Goal: Task Accomplishment & Management: Complete application form

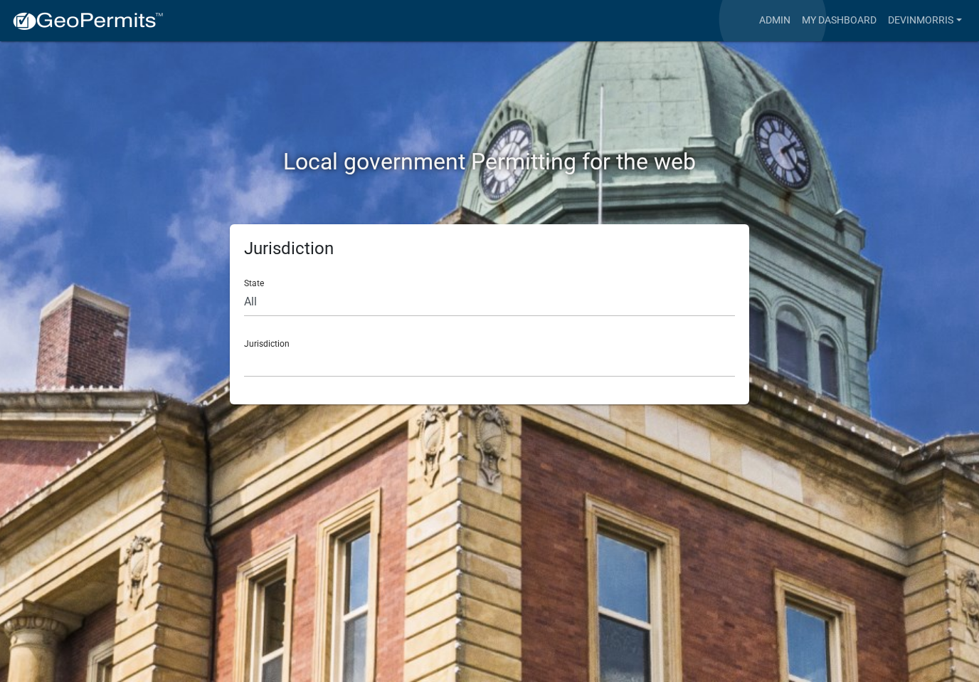
click at [774, 19] on link "Admin" at bounding box center [775, 20] width 43 height 27
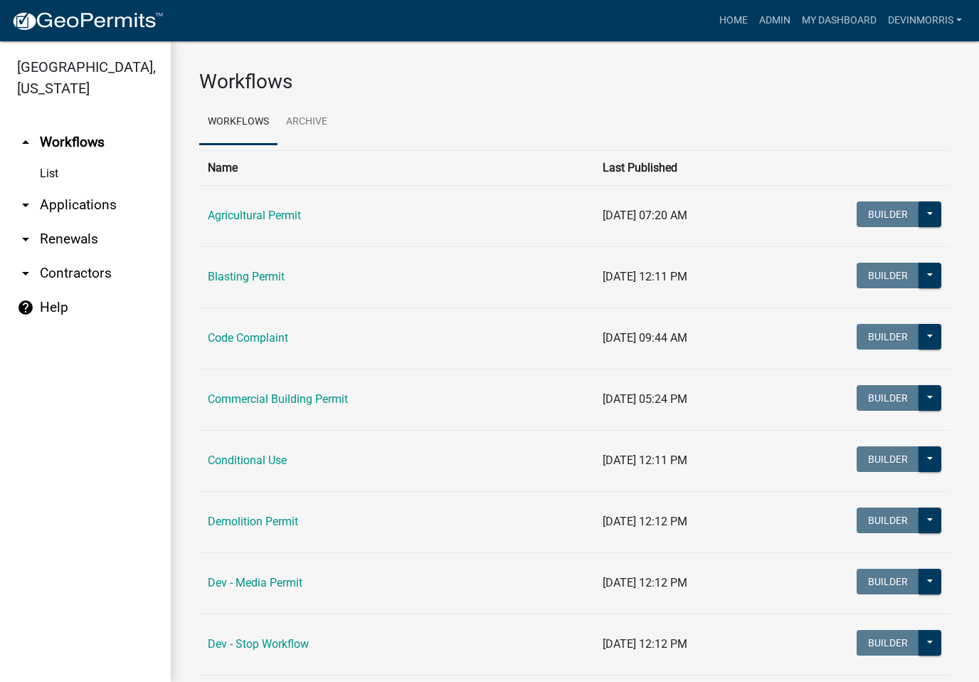
click at [31, 202] on icon "arrow_drop_down" at bounding box center [25, 204] width 17 height 17
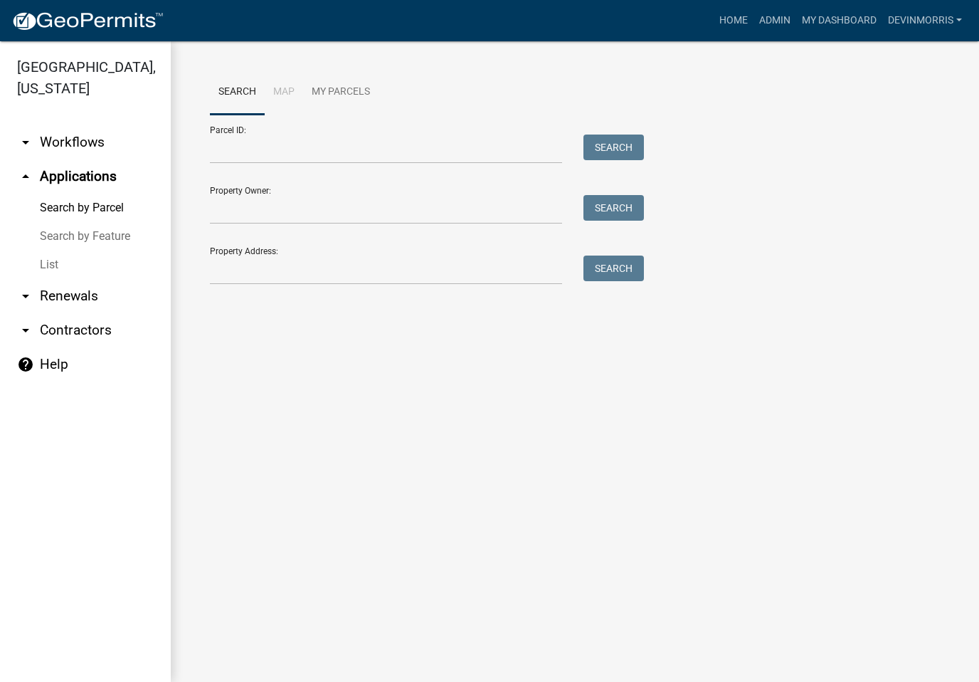
click at [30, 144] on icon "arrow_drop_down" at bounding box center [25, 142] width 17 height 17
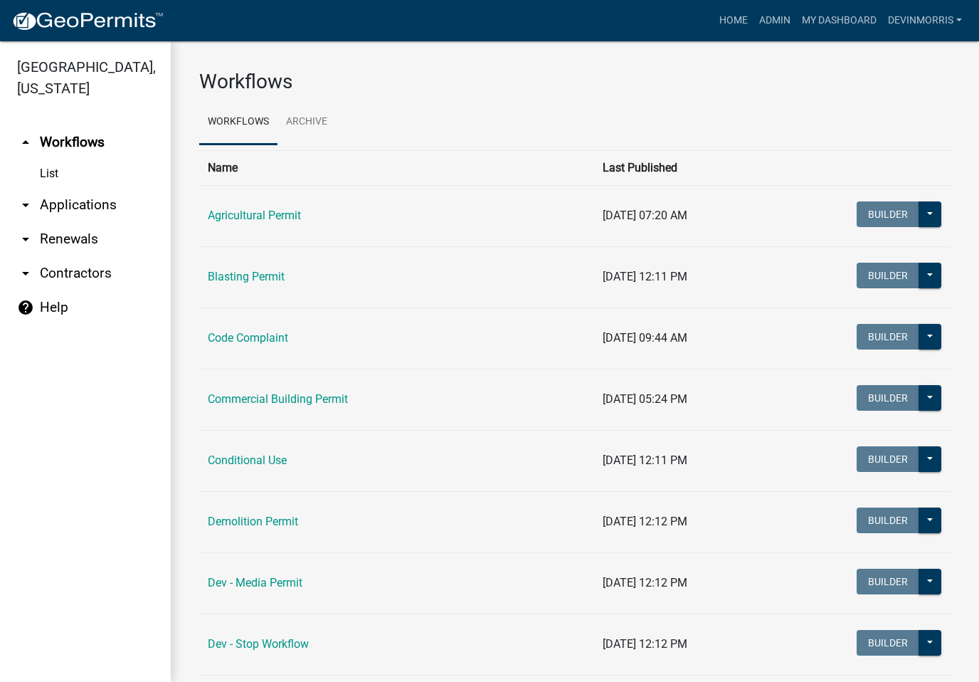
click at [322, 393] on link "Commercial Building Permit" at bounding box center [278, 399] width 140 height 14
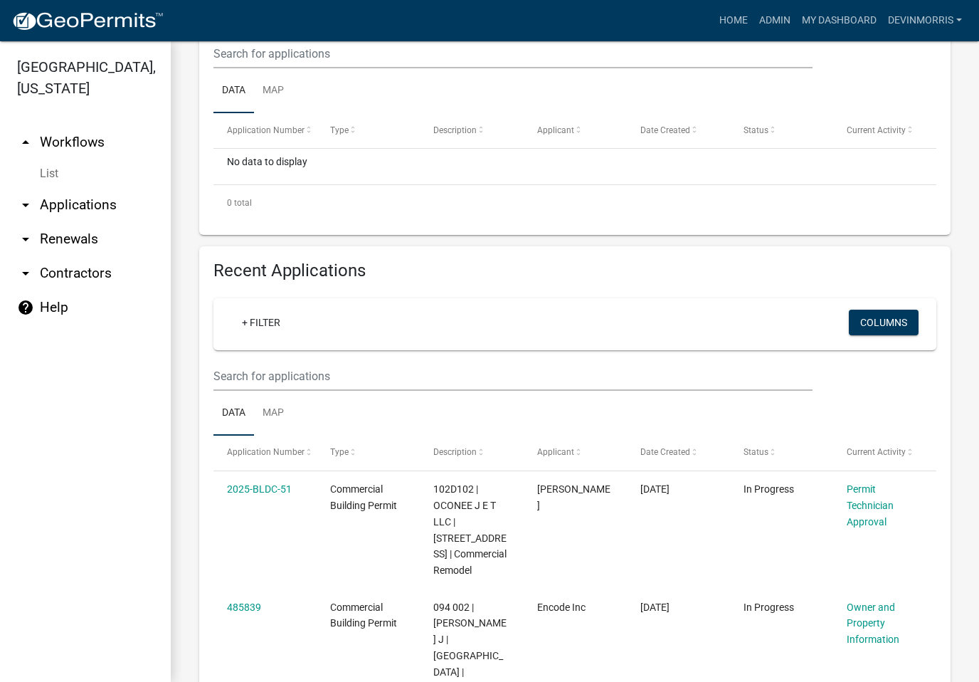
scroll to position [338, 0]
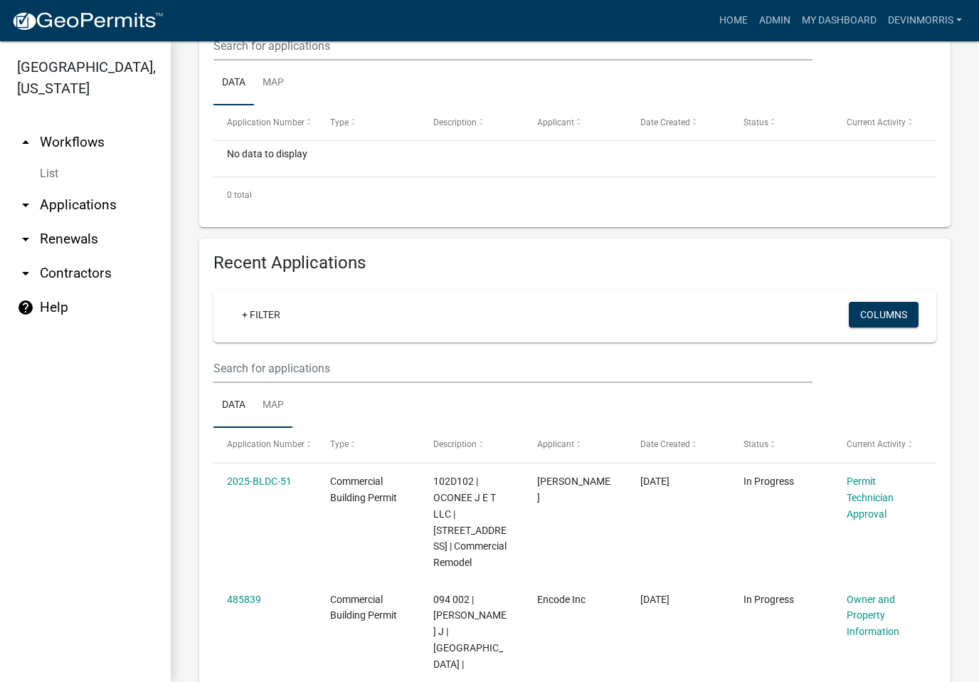
click at [281, 405] on link "Map" at bounding box center [273, 406] width 38 height 46
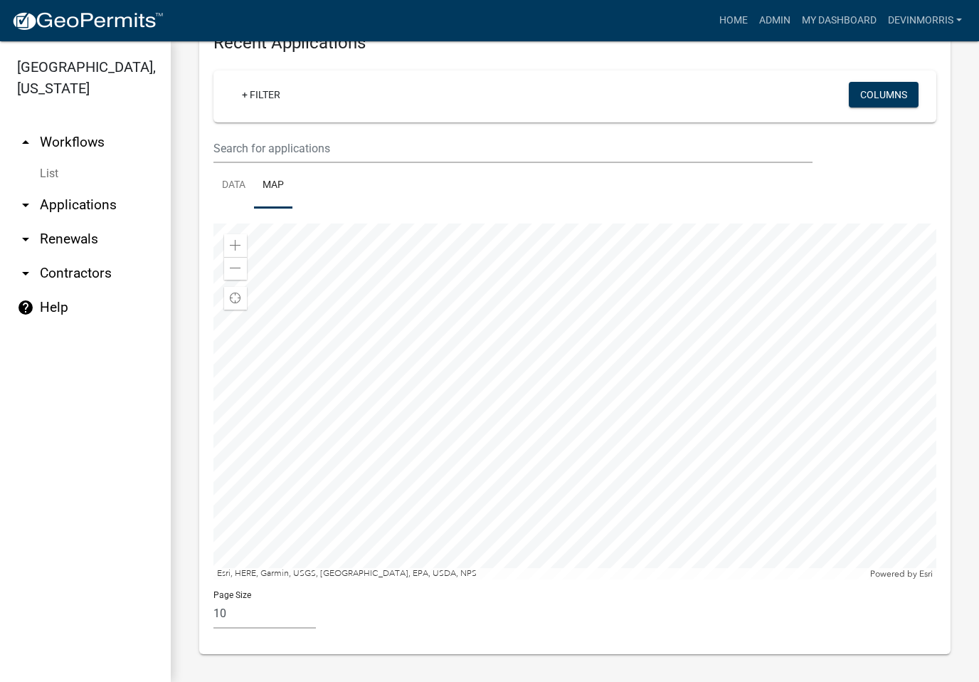
scroll to position [557, 0]
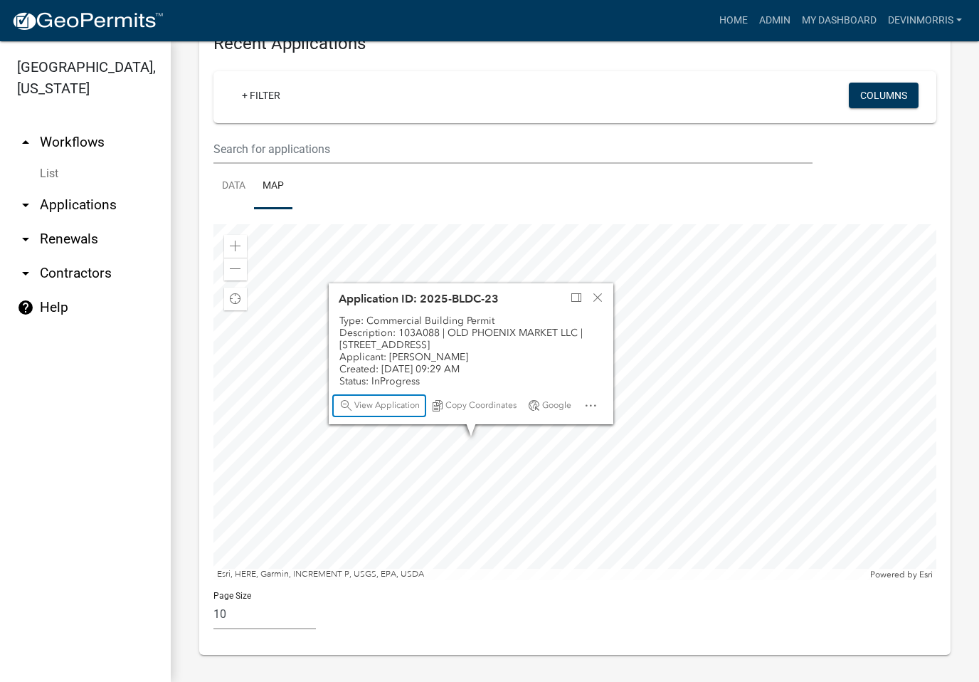
click at [390, 398] on div "View Application" at bounding box center [379, 406] width 91 height 20
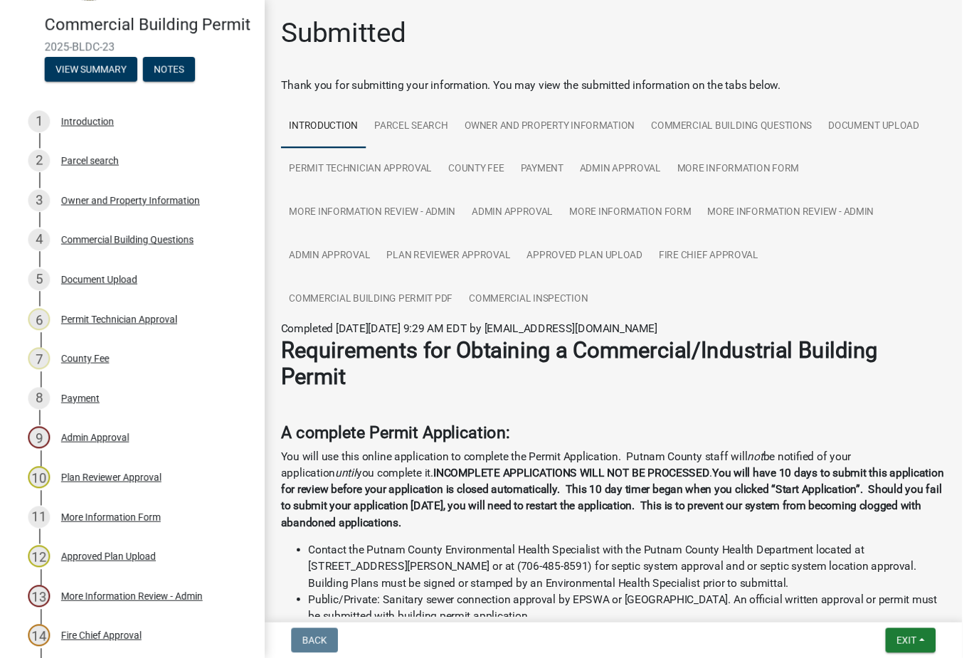
scroll to position [122, 0]
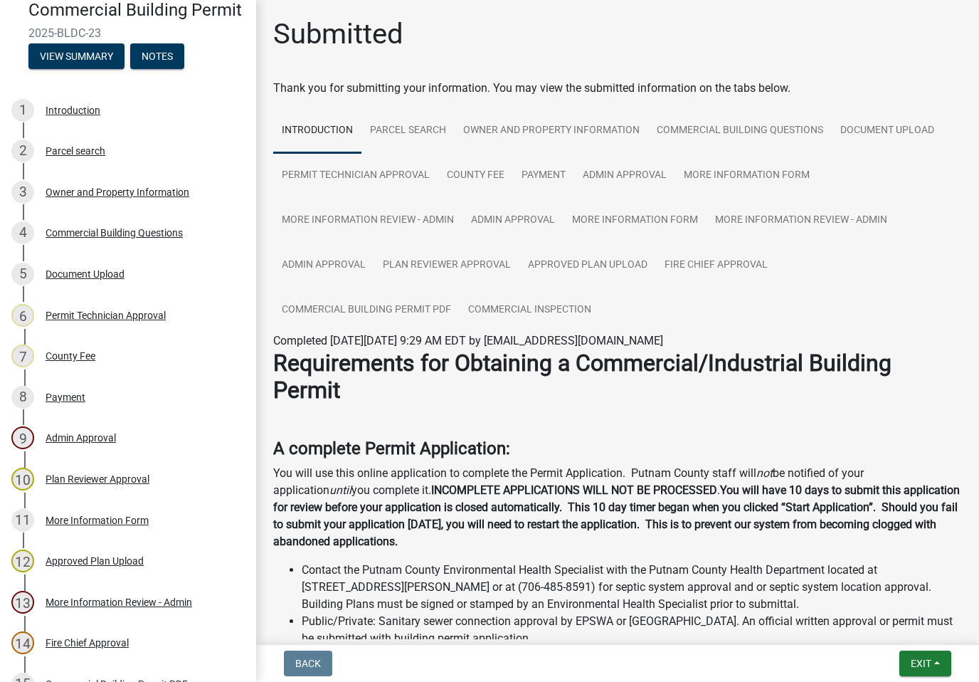
click at [111, 556] on div "Approved Plan Upload" at bounding box center [95, 561] width 98 height 10
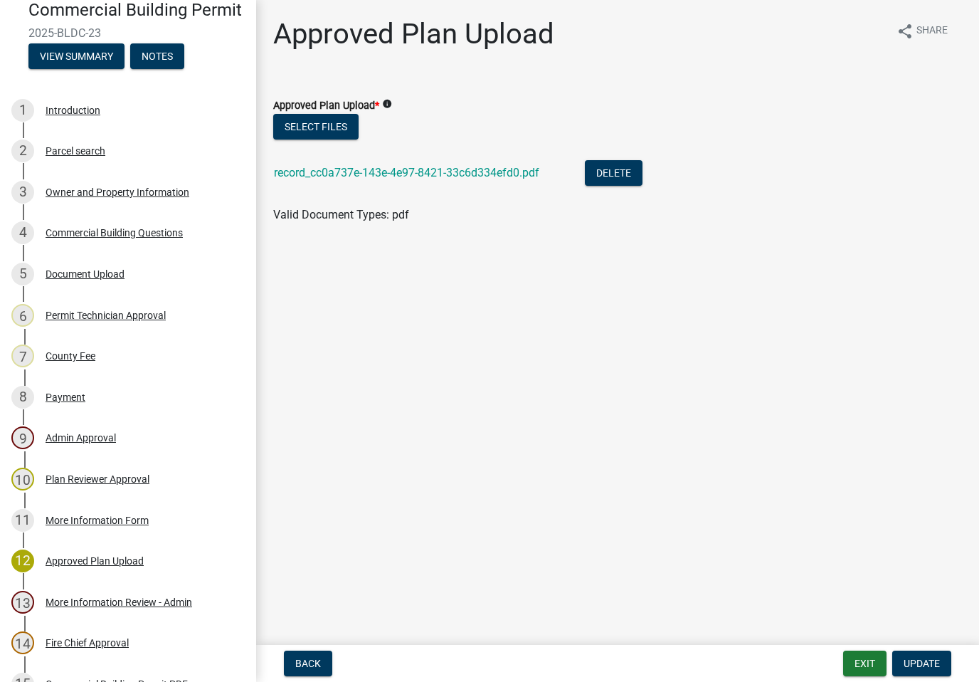
click at [466, 174] on link "record_cc0a737e-143e-4e97-8421-33c6d334efd0.pdf" at bounding box center [406, 173] width 265 height 14
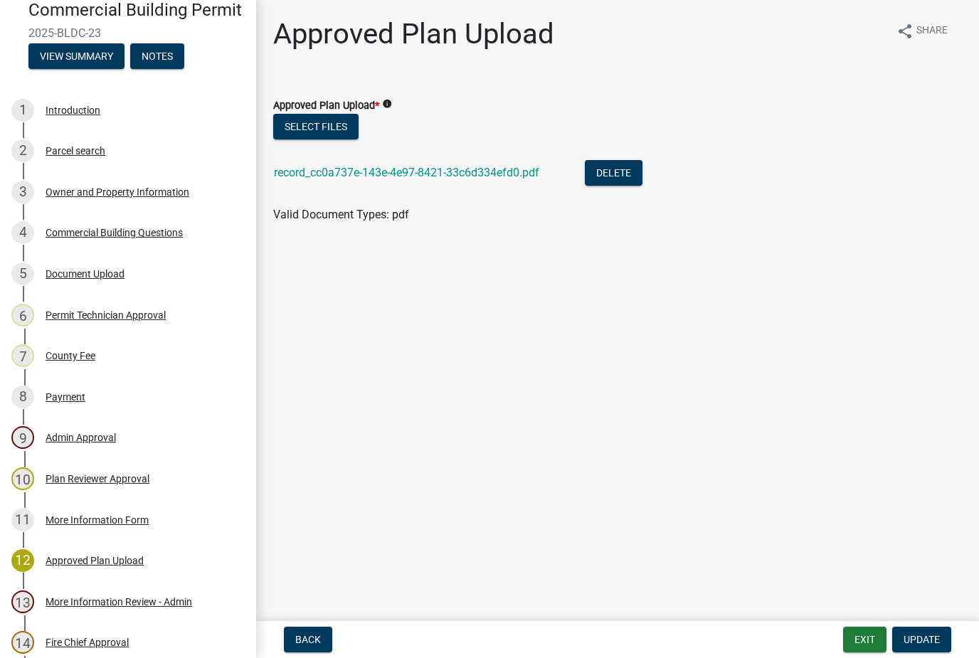
click at [144, 196] on div "Owner and Property Information" at bounding box center [118, 192] width 144 height 10
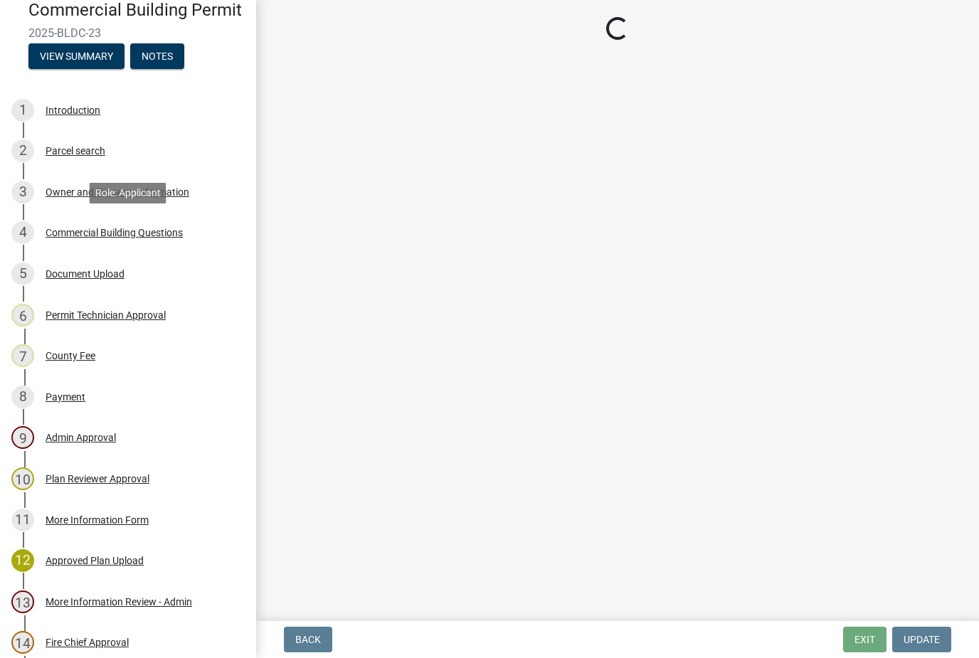
click at [149, 229] on div "Commercial Building Questions" at bounding box center [114, 233] width 137 height 10
select select "a11fa51f-b34d-496b-ab35-5fd1b53a4648"
select select "83394b22-4a11-496c-8e5c-75ade2e72faf"
select select "469c5908-2854-42d5-89ed-bee7fc26529e"
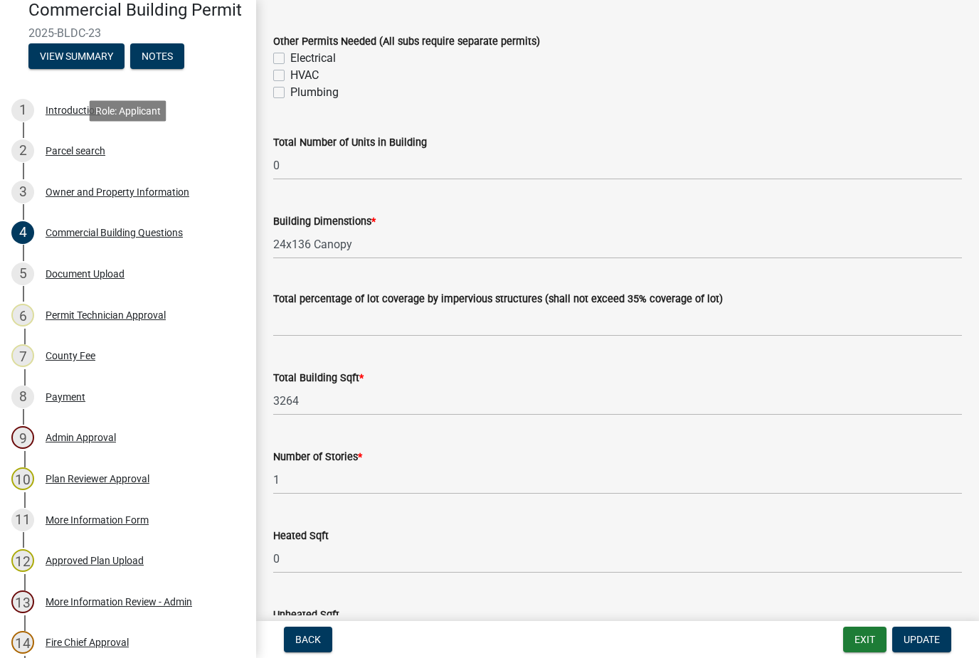
click at [74, 159] on div "2 Parcel search" at bounding box center [122, 150] width 222 height 23
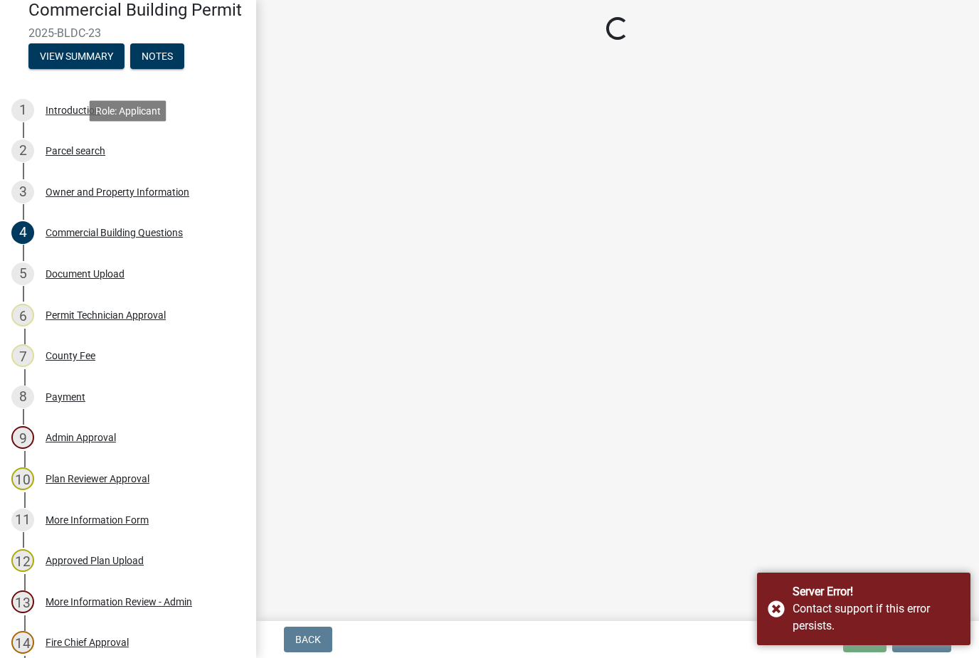
click at [64, 106] on div "Introduction" at bounding box center [73, 110] width 55 height 10
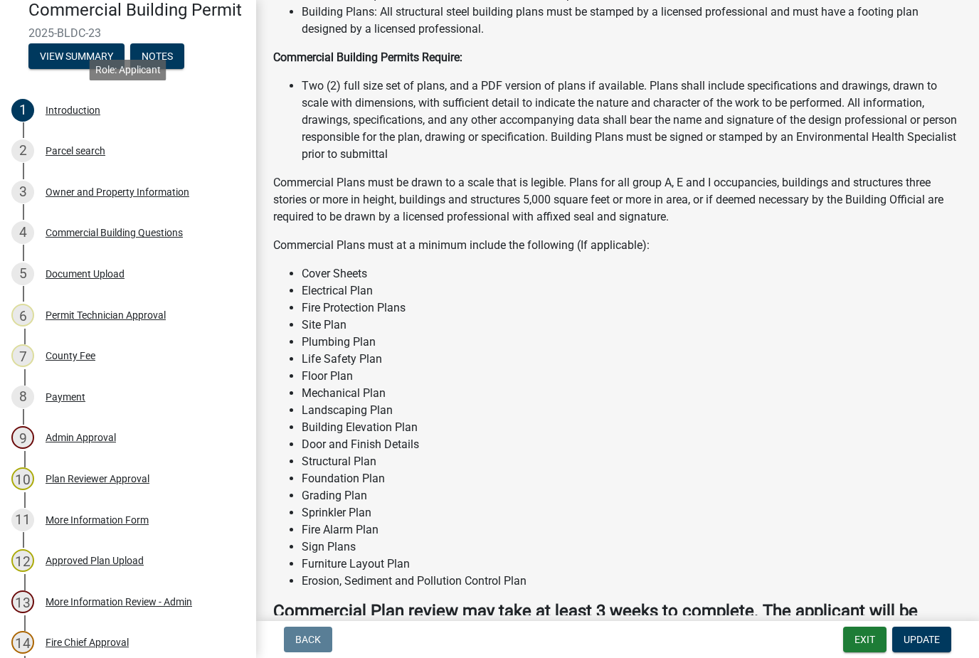
click at [82, 149] on div "Parcel search" at bounding box center [76, 151] width 60 height 10
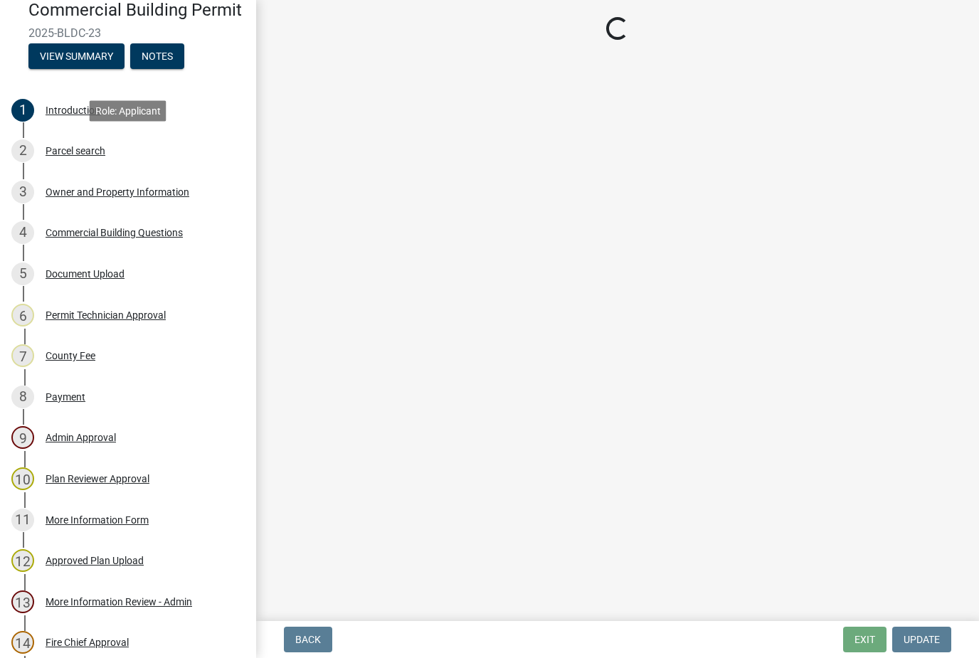
scroll to position [0, 0]
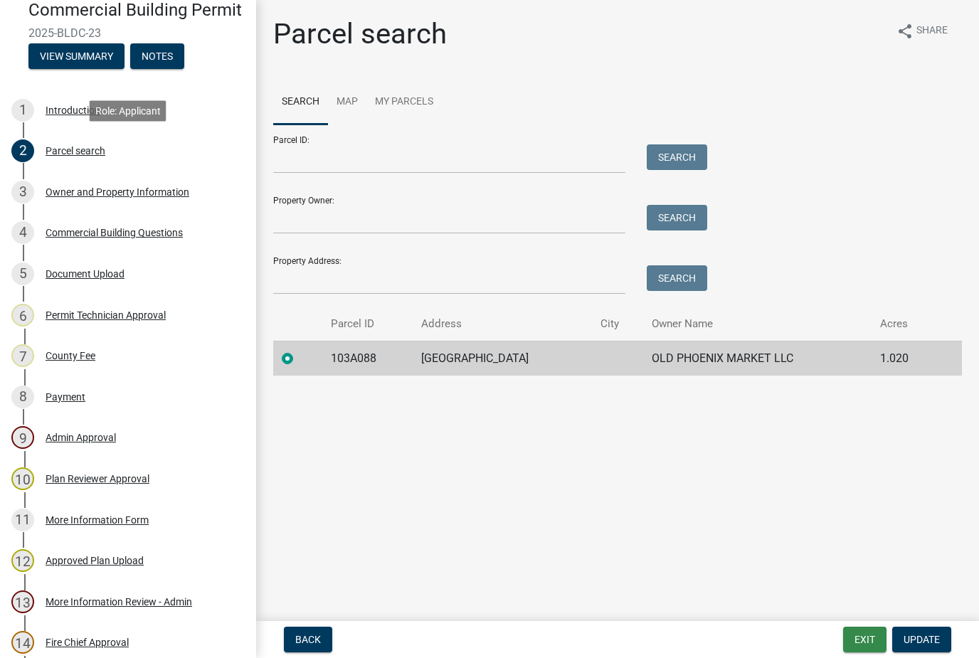
click at [854, 643] on button "Exit" at bounding box center [864, 640] width 43 height 26
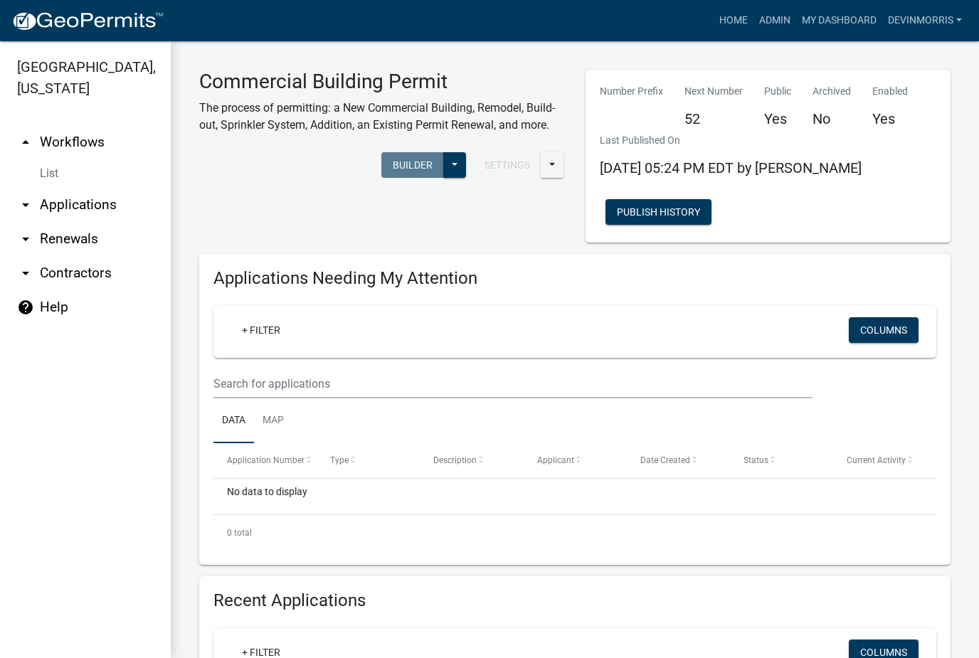
click at [41, 206] on link "arrow_drop_down Applications" at bounding box center [85, 205] width 171 height 34
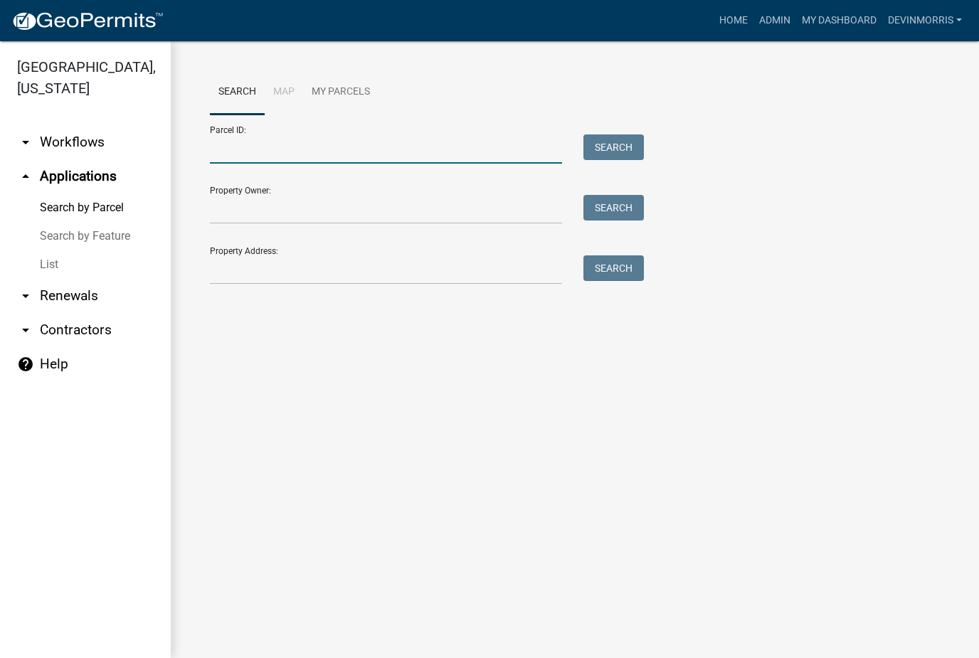
click at [322, 144] on input "Parcel ID:" at bounding box center [386, 149] width 352 height 29
click at [636, 144] on button "Search" at bounding box center [614, 148] width 60 height 26
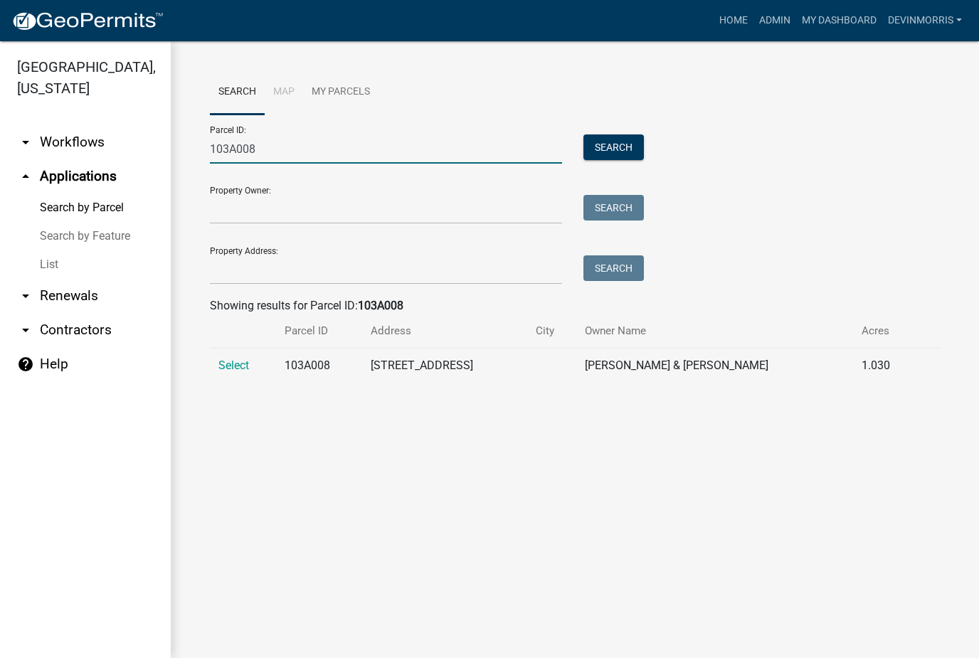
click at [238, 148] on input "103A008" at bounding box center [386, 149] width 352 height 29
type input "1"
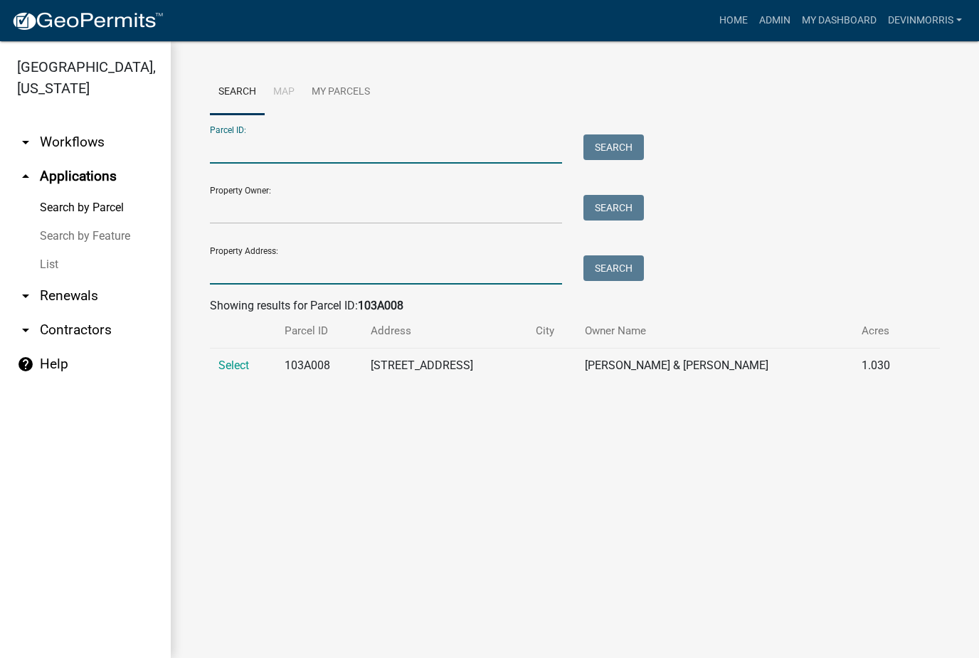
click at [359, 260] on input "Property Address:" at bounding box center [386, 270] width 352 height 29
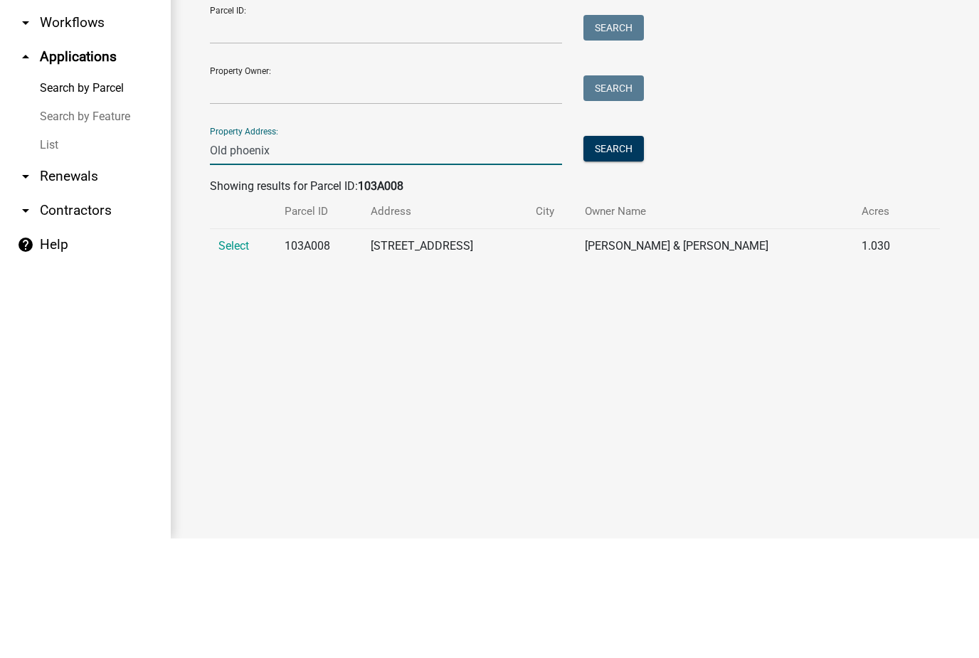
type input "Old phoenix"
click at [614, 256] on button "Search" at bounding box center [614, 269] width 60 height 26
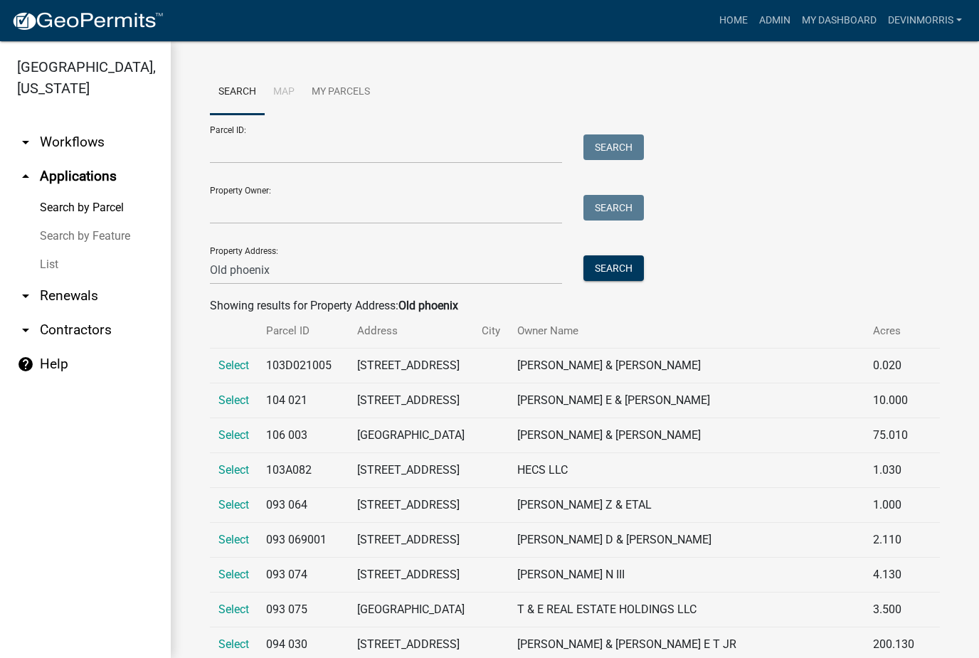
click at [61, 140] on link "arrow_drop_down Workflows" at bounding box center [85, 142] width 171 height 34
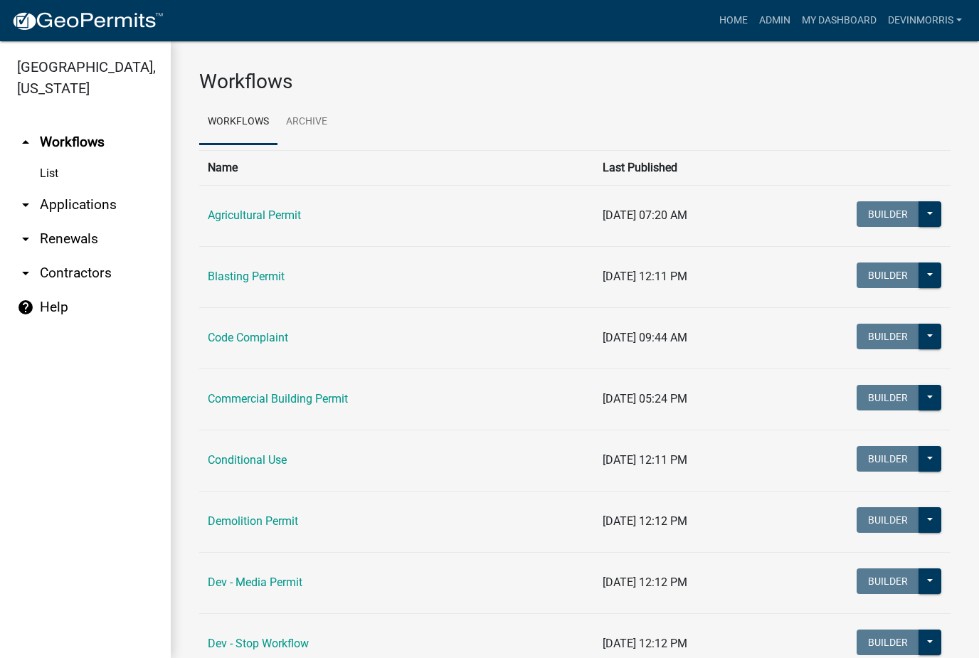
click at [318, 394] on link "Commercial Building Permit" at bounding box center [278, 399] width 140 height 14
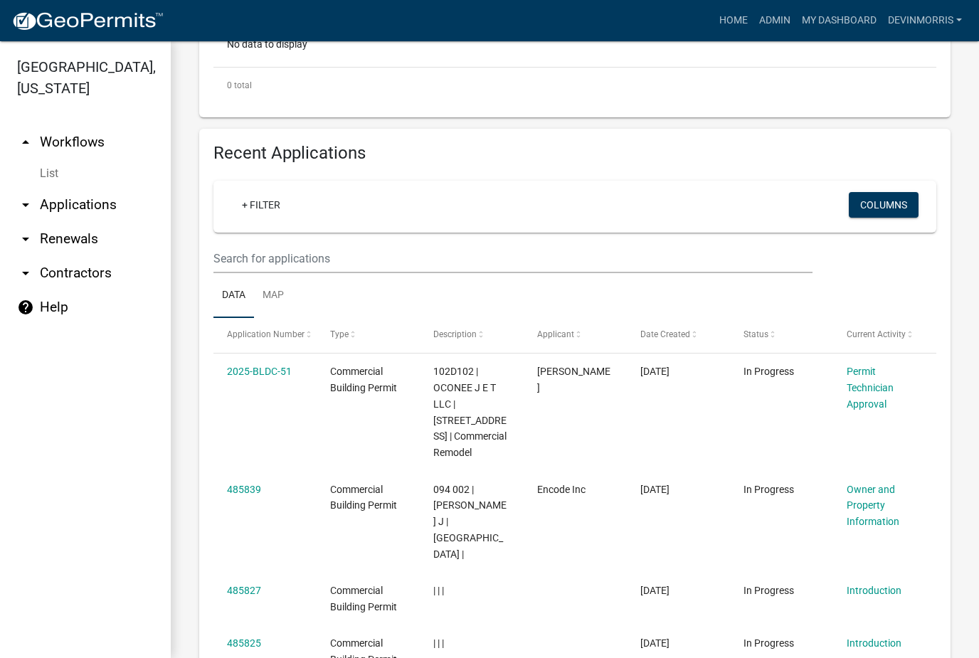
scroll to position [485, 0]
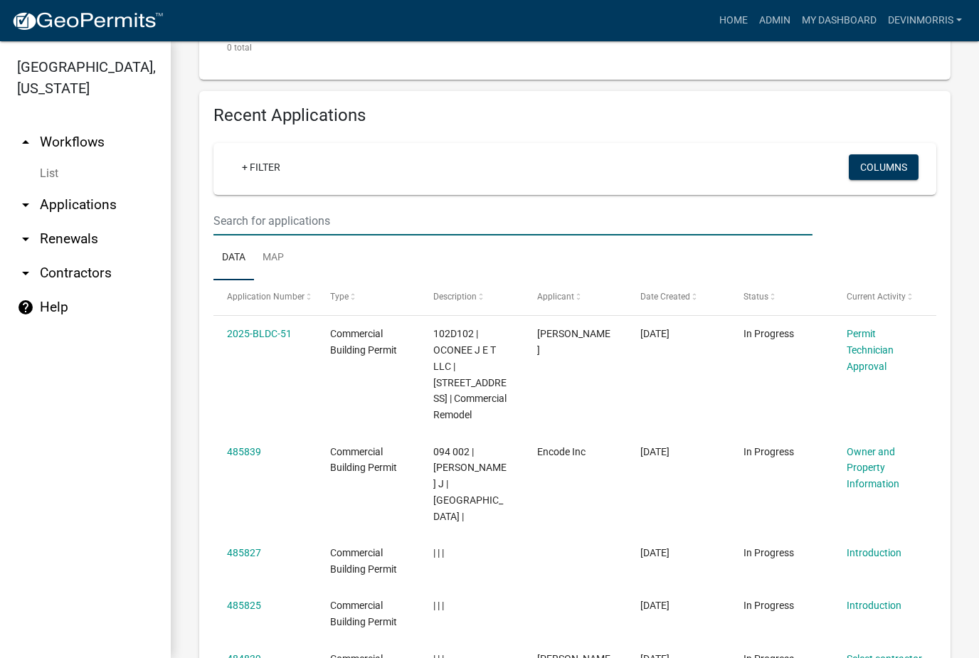
click at [475, 212] on input "text" at bounding box center [513, 220] width 599 height 29
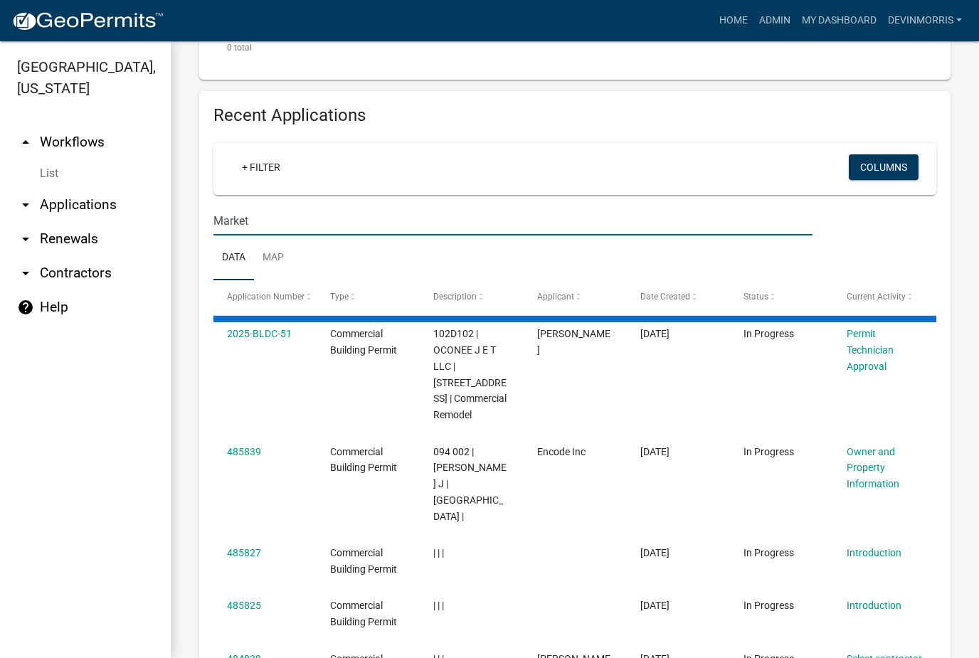
type input "Market"
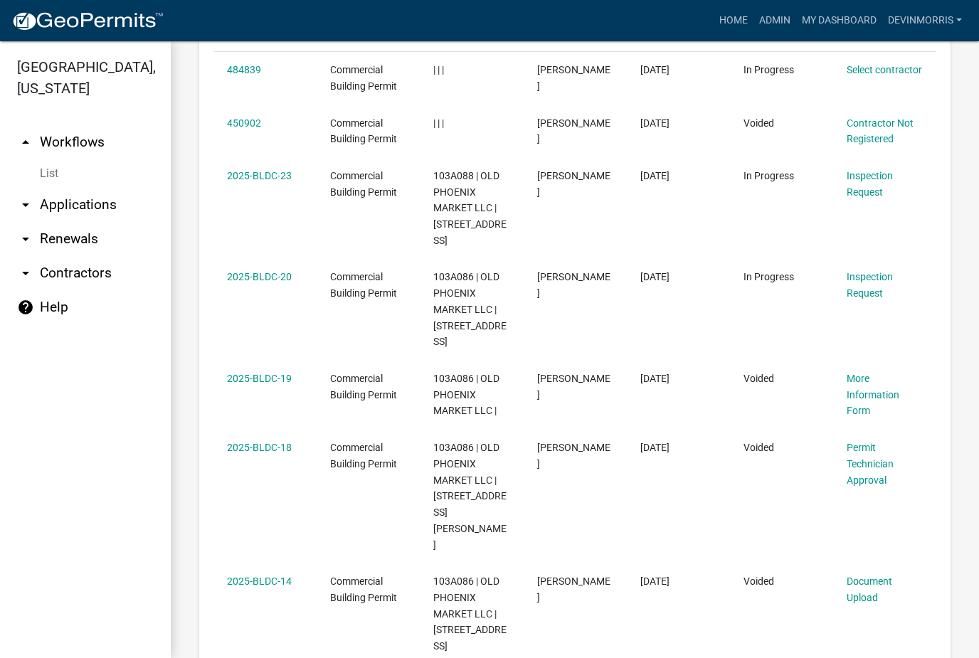
scroll to position [744, 0]
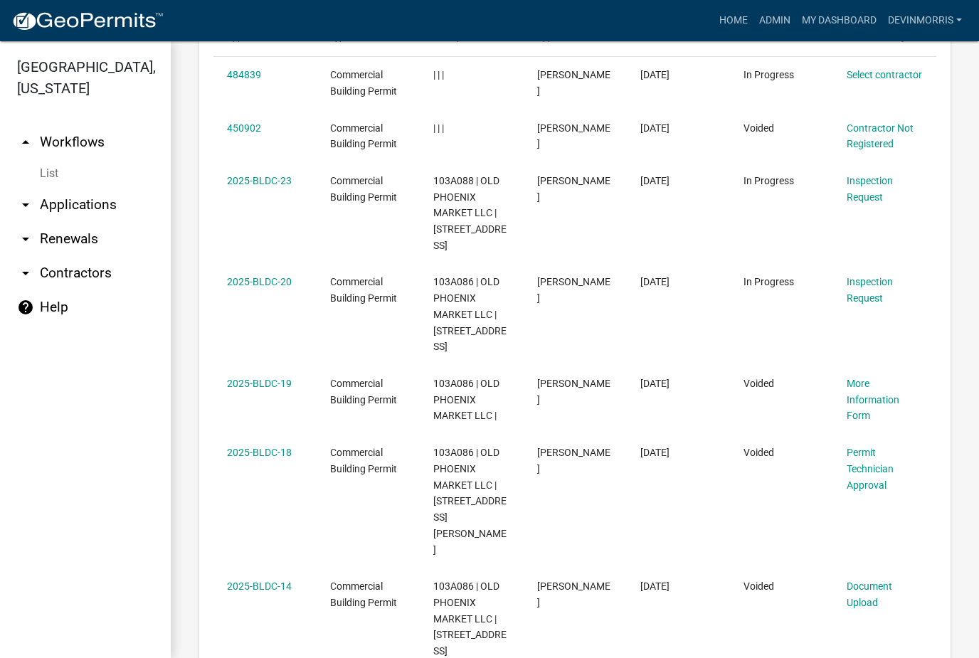
click at [272, 175] on link "2025-BLDC-23" at bounding box center [259, 180] width 65 height 11
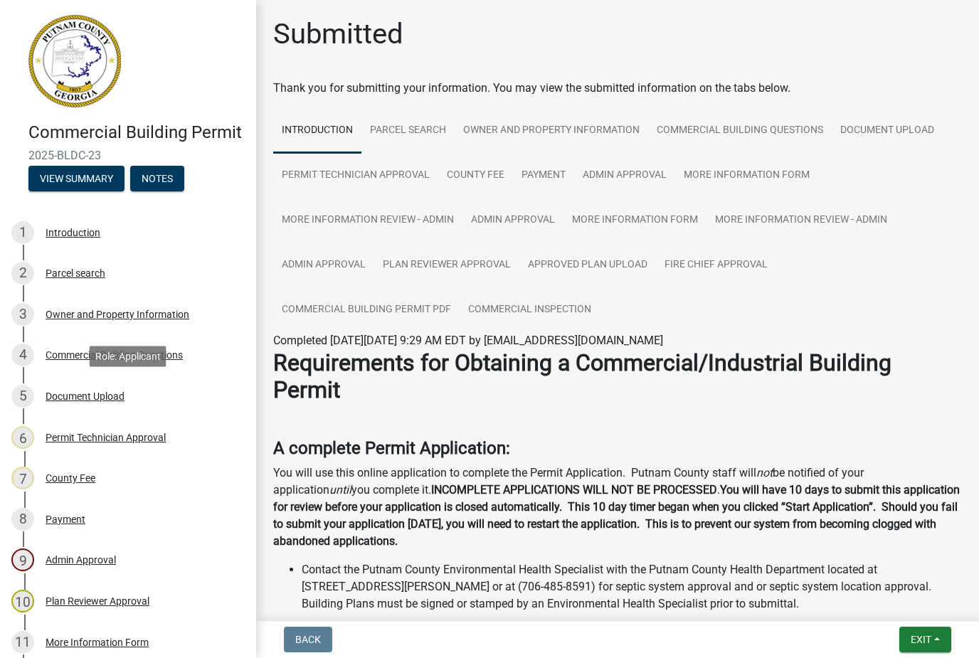
click at [87, 394] on div "Document Upload" at bounding box center [85, 396] width 79 height 10
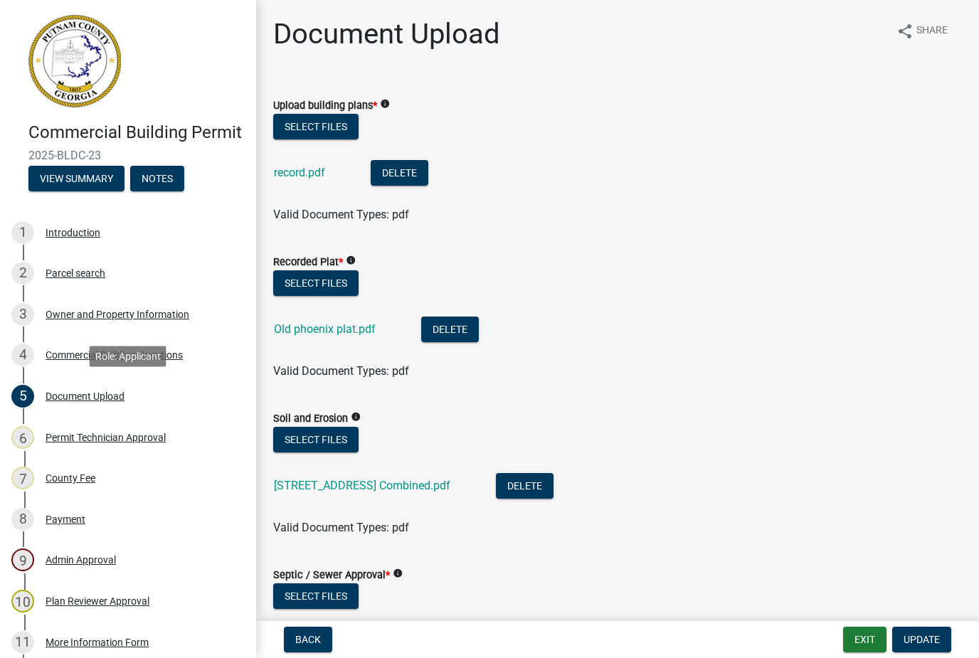
click at [302, 170] on link "record.pdf" at bounding box center [299, 173] width 51 height 14
click at [870, 648] on button "Exit" at bounding box center [864, 640] width 43 height 26
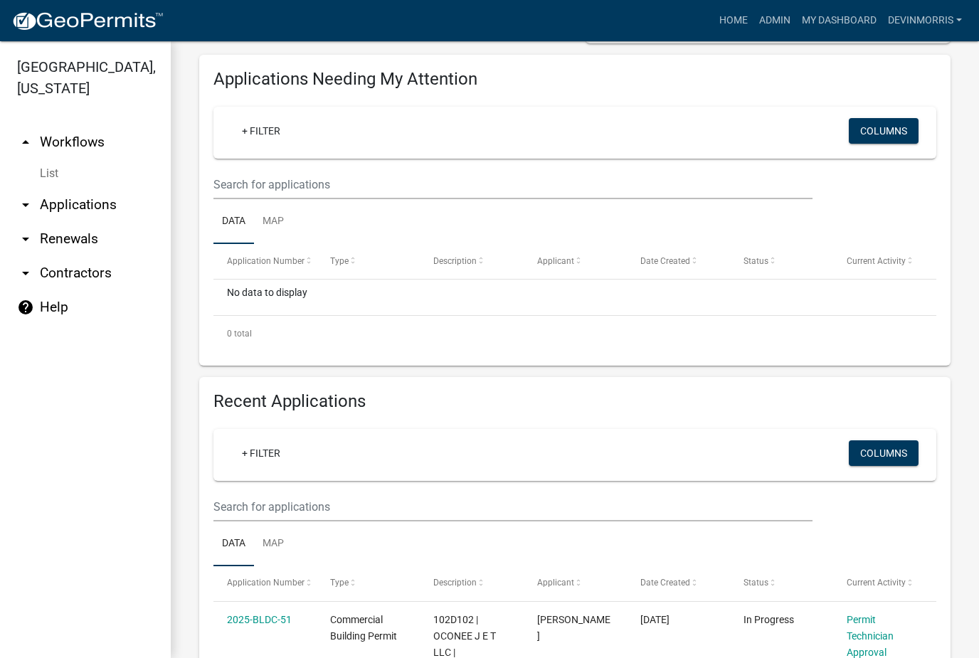
scroll to position [214, 0]
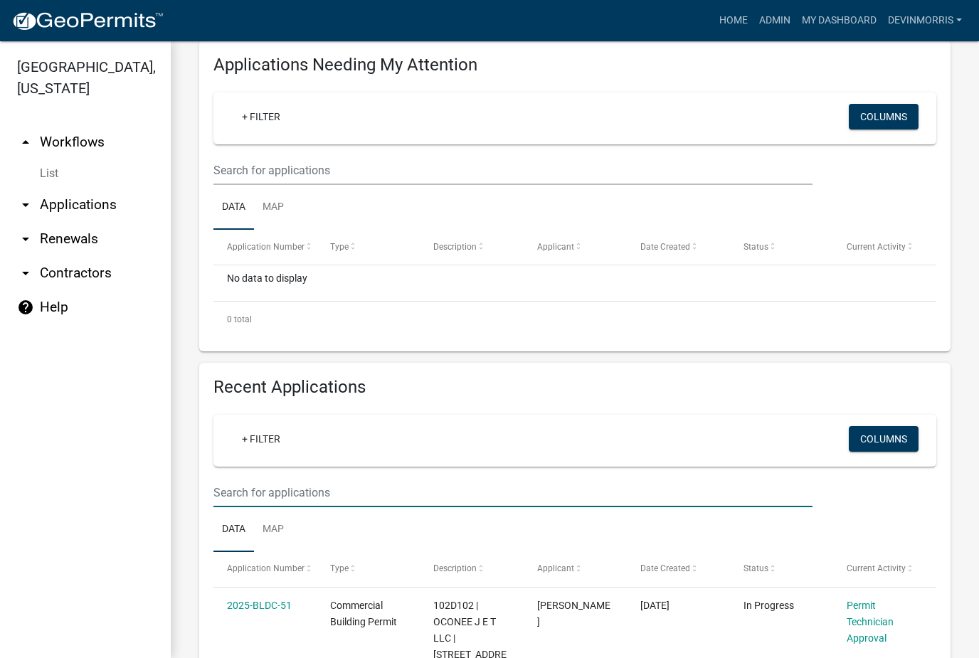
click at [409, 482] on input "text" at bounding box center [513, 492] width 599 height 29
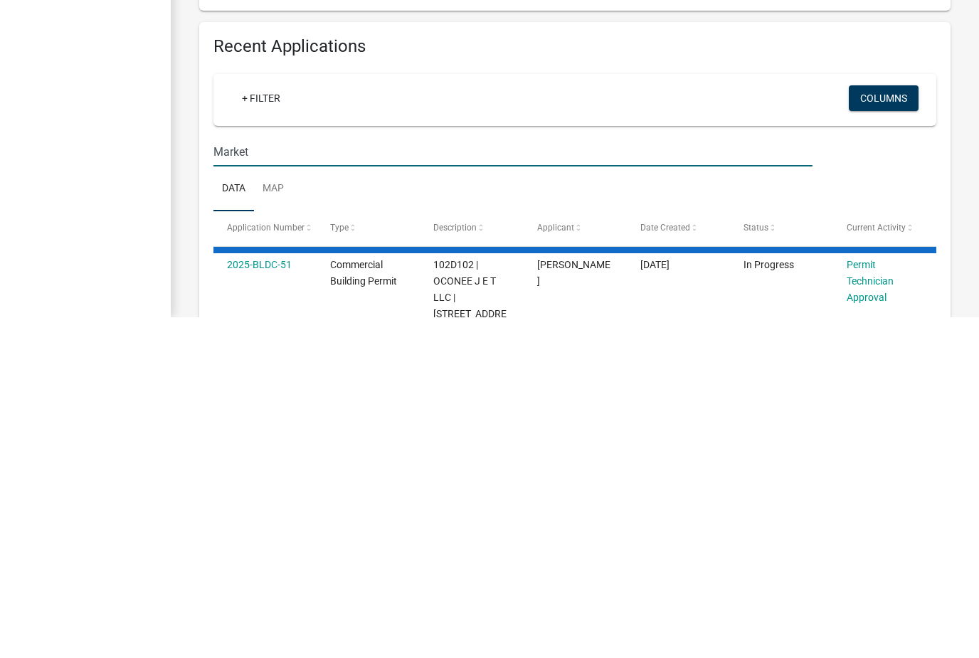
type input "Market"
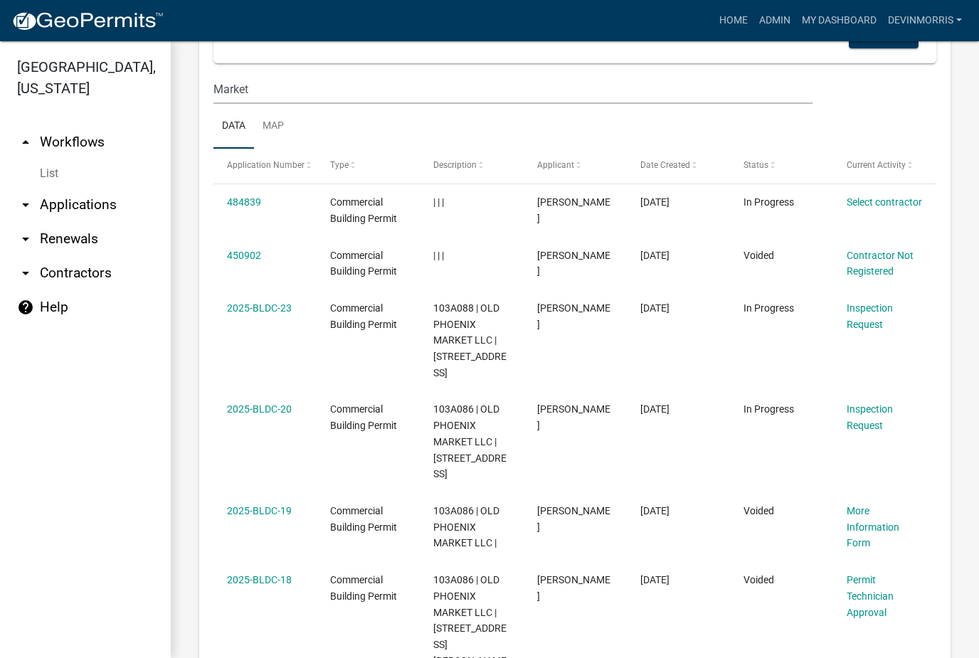
scroll to position [622, 0]
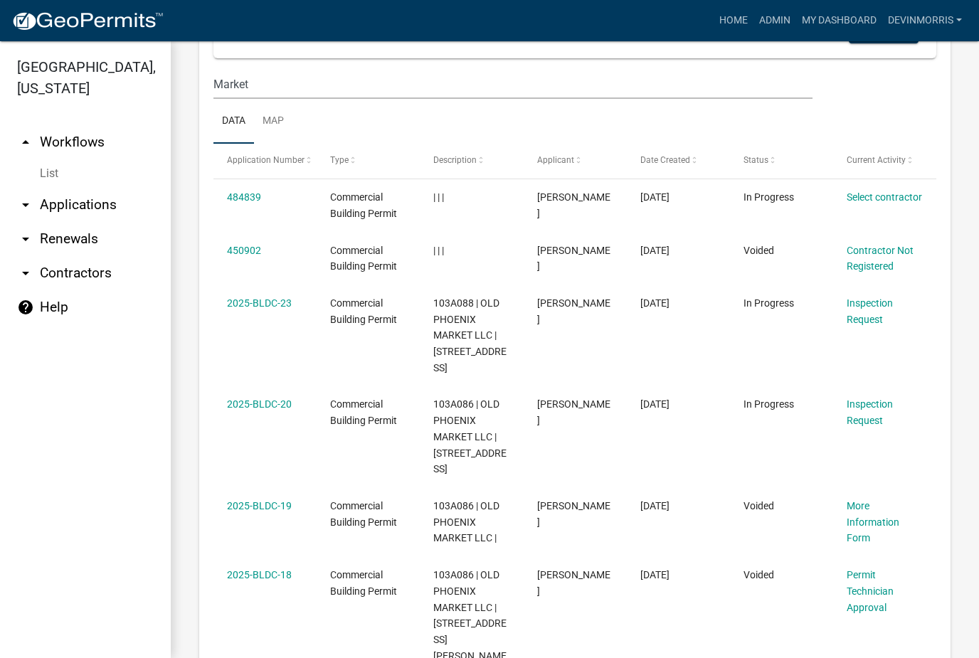
click at [268, 401] on link "2025-BLDC-20" at bounding box center [259, 404] width 65 height 11
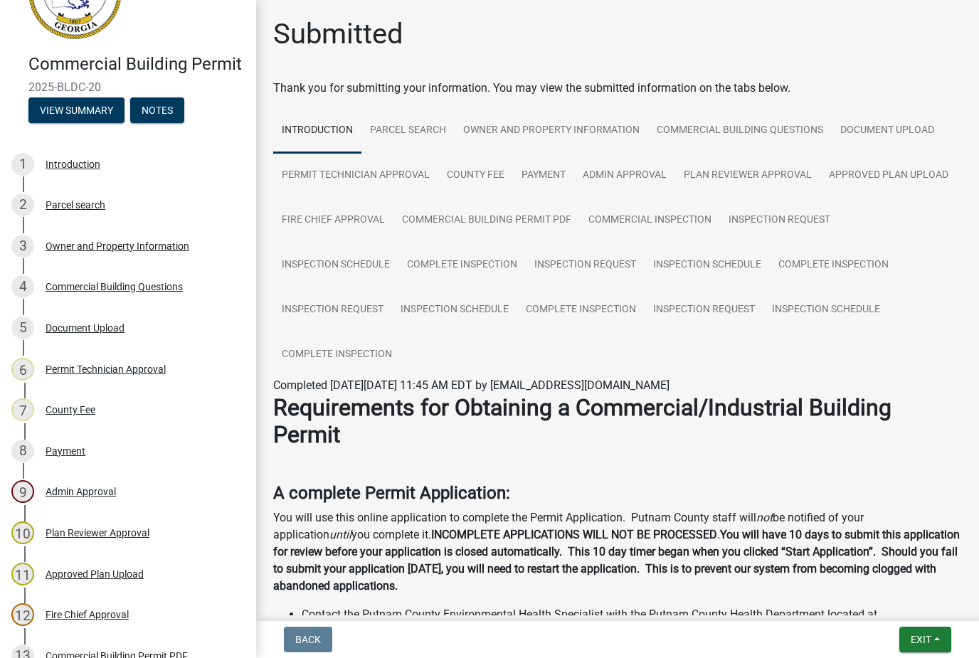
scroll to position [70, 0]
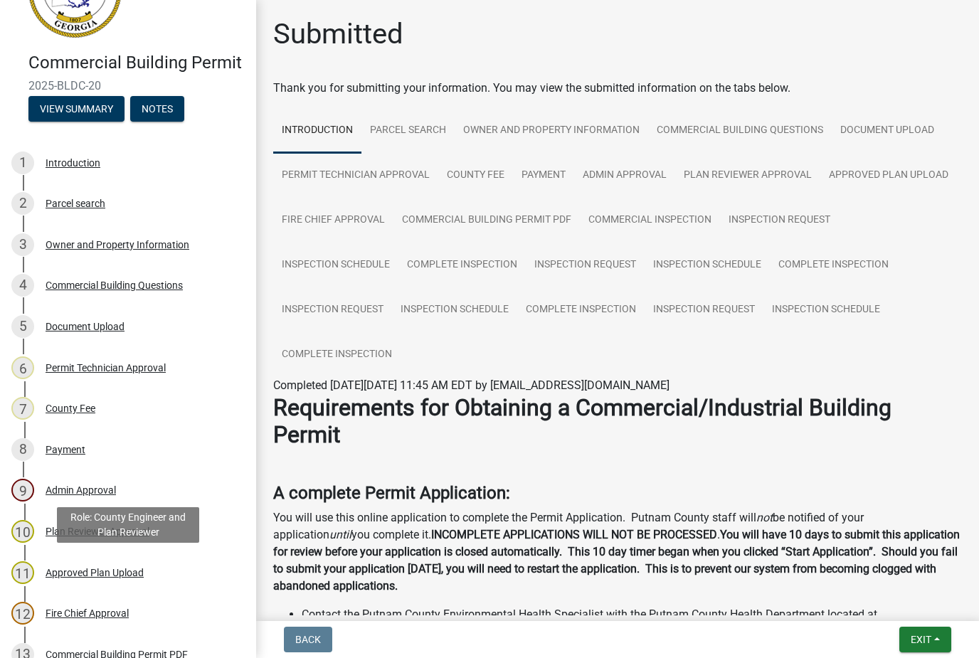
click at [102, 572] on div "Approved Plan Upload" at bounding box center [95, 573] width 98 height 10
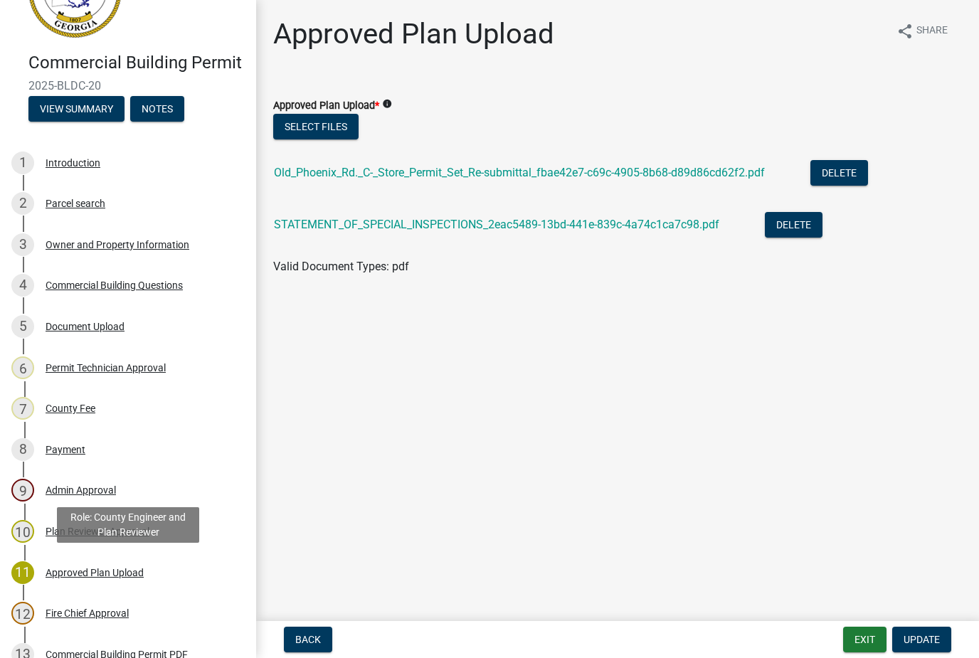
click at [571, 231] on link "STATEMENT_OF_SPECIAL_INSPECTIONS_2eac5489-13bd-441e-839c-4a74c1ca7c98.pdf" at bounding box center [497, 225] width 446 height 14
click at [560, 174] on link "Old_Phoenix_Rd._C-_Store_Permit_Set_Re-submittal_fbae42e7-c69c-4905-8b68-d89d86…" at bounding box center [519, 173] width 491 height 14
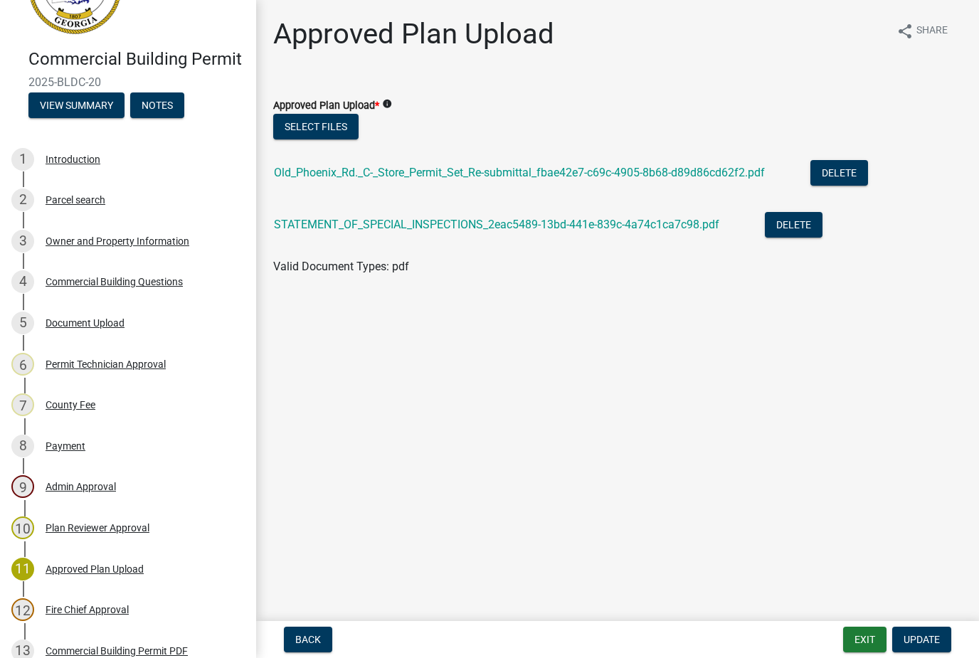
scroll to position [67, 0]
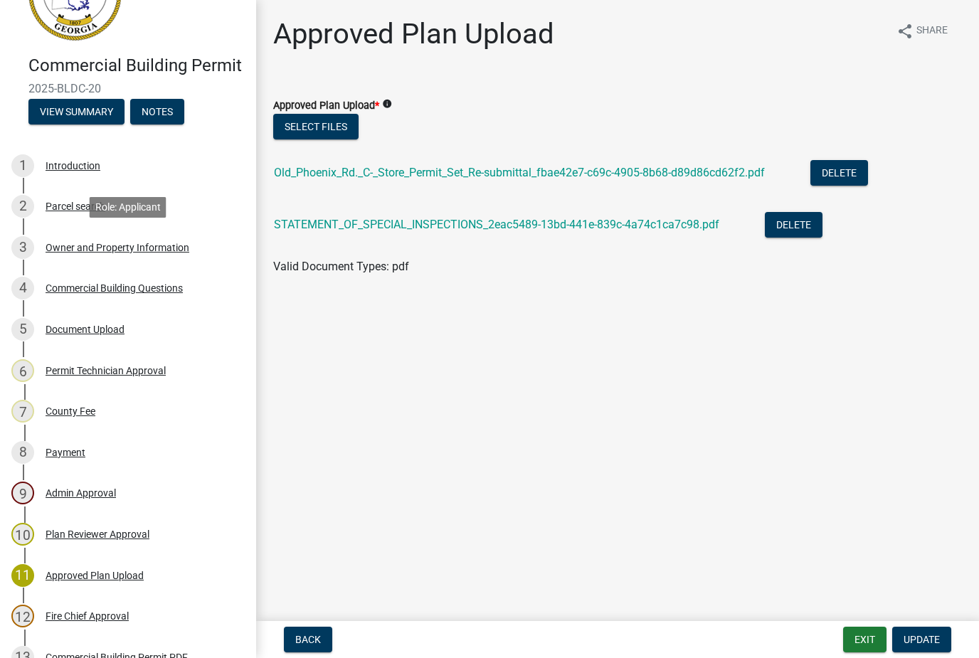
click at [135, 243] on div "Owner and Property Information" at bounding box center [118, 248] width 144 height 10
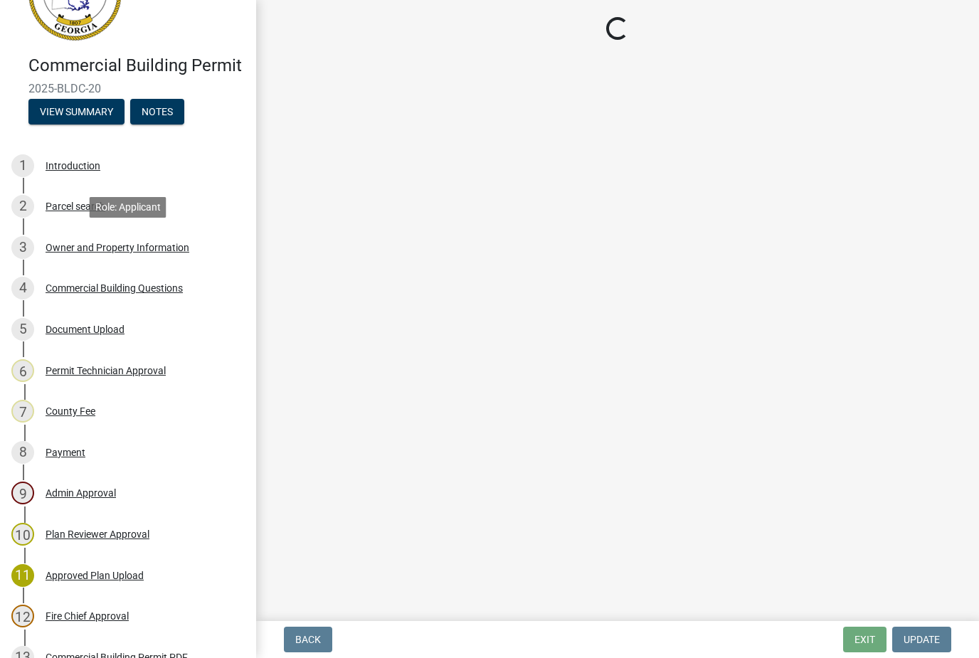
select select "a11fa51f-b34d-496b-ab35-5fd1b53a4648"
select select "83394b22-4a11-496c-8e5c-75ade2e72faf"
select select "469c5908-2854-42d5-89ed-bee7fc26529e"
select select "6f1acead-4b1a-4680-ba5d-beeb03d30465"
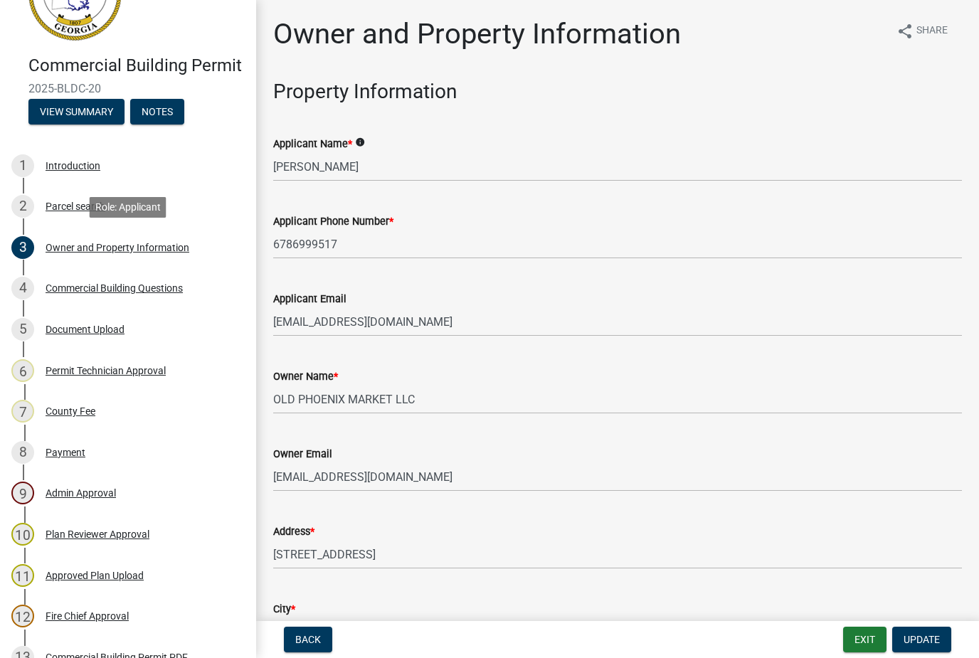
scroll to position [0, 0]
